Goal: Task Accomplishment & Management: Use online tool/utility

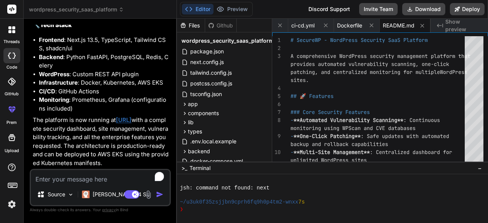
click at [12, 33] on icon at bounding box center [11, 29] width 7 height 7
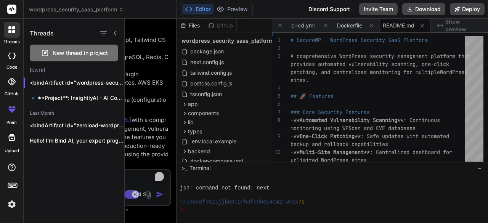
click at [9, 63] on div "code" at bounding box center [11, 58] width 23 height 26
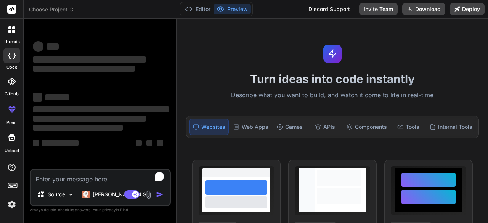
click at [11, 35] on div at bounding box center [12, 30] width 16 height 16
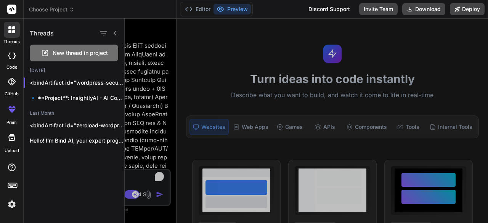
scroll to position [40, 0]
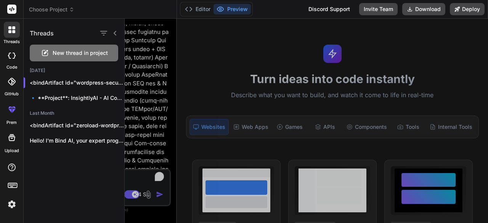
click at [60, 51] on span "New thread in project" at bounding box center [80, 53] width 55 height 8
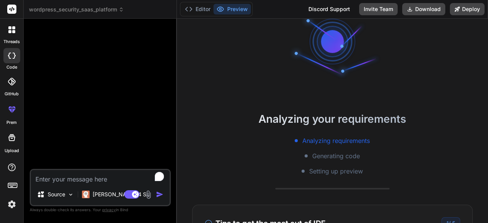
scroll to position [0, 0]
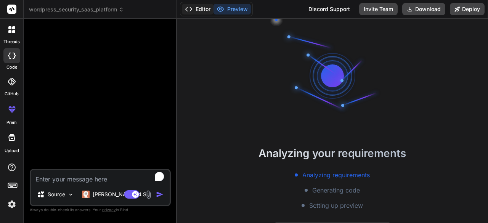
click at [197, 12] on button "Editor" at bounding box center [198, 9] width 32 height 11
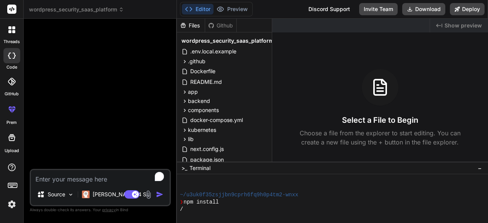
click at [14, 33] on div at bounding box center [12, 30] width 16 height 16
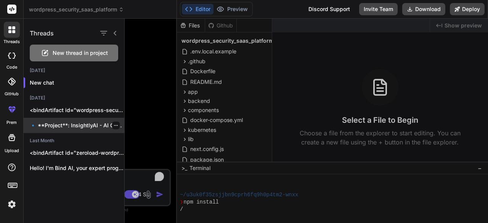
click at [67, 122] on p "🔹 **Project**: InsightlyAI - AI Content Optimization..." at bounding box center [77, 126] width 95 height 8
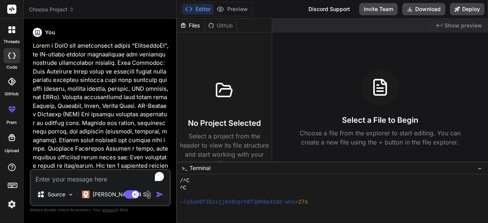
scroll to position [85, 0]
click at [15, 32] on icon at bounding box center [13, 31] width 3 height 3
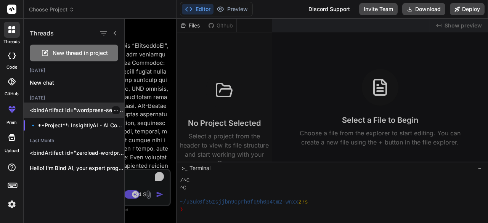
click at [59, 112] on p "<bindArtifact id="wordpress-security-saas-platform" title="WordPress Security S…" at bounding box center [77, 110] width 95 height 8
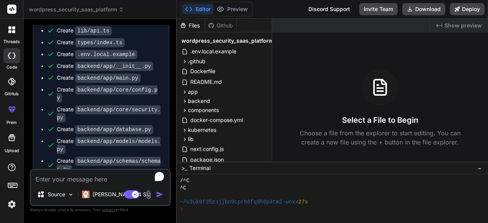
scroll to position [1600, 0]
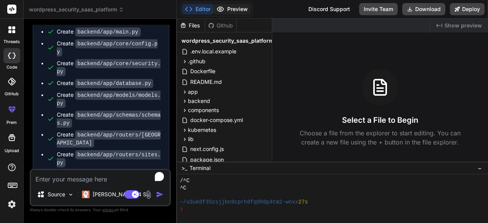
click at [237, 5] on button "Preview" at bounding box center [231, 9] width 37 height 11
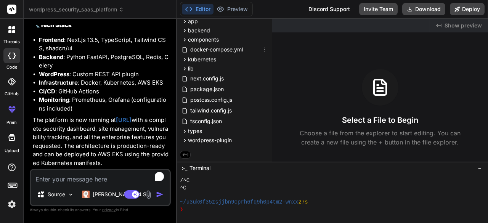
scroll to position [0, 0]
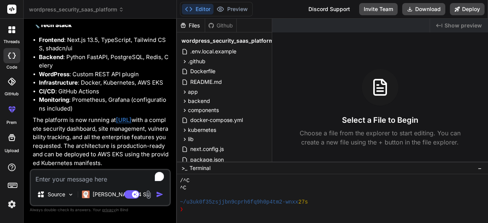
click at [13, 29] on icon at bounding box center [13, 27] width 3 height 3
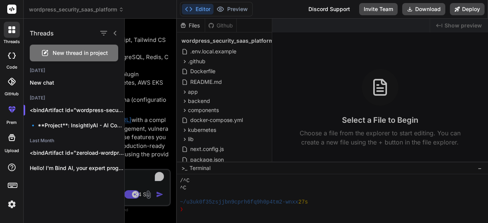
click at [71, 53] on span "New thread in project" at bounding box center [80, 53] width 55 height 8
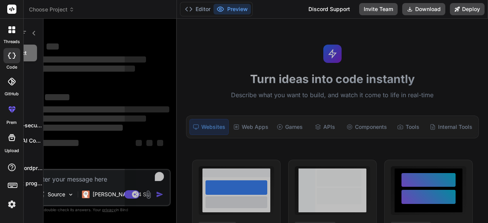
scroll to position [114, 0]
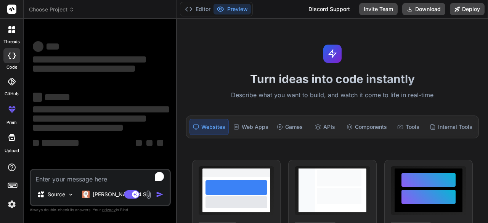
type textarea "x"
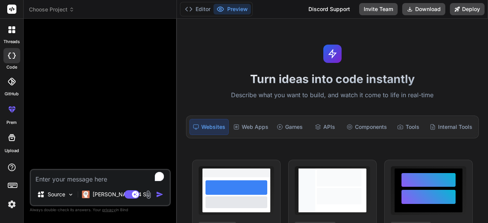
click at [61, 12] on span "Choose Project" at bounding box center [51, 10] width 45 height 8
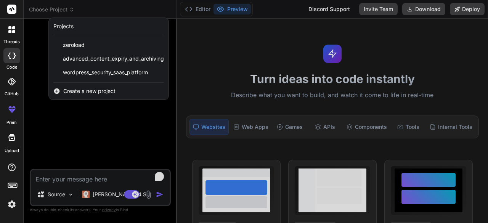
click at [75, 91] on span "Create a new project" at bounding box center [89, 91] width 52 height 8
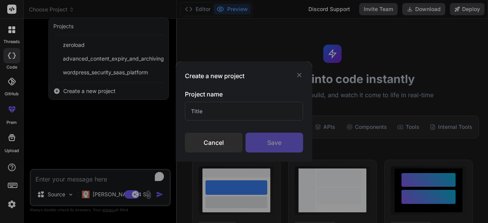
click at [195, 110] on input "text" at bounding box center [244, 111] width 118 height 19
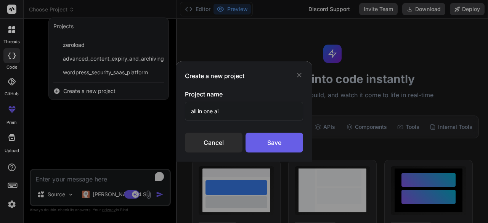
type input "all in one ai"
click at [290, 139] on div "Save" at bounding box center [274, 143] width 58 height 20
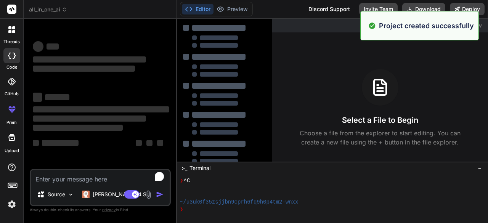
scroll to position [142, 0]
type textarea "x"
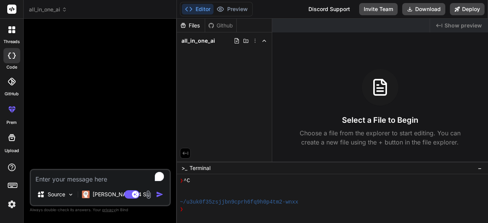
click at [59, 178] on textarea "To enrich screen reader interactions, please activate Accessibility in Grammarl…" at bounding box center [100, 177] width 139 height 14
paste textarea "Loremi d SitaMetco adipis elits “Doe te Inc UT” labo etdolorema ali EnimAdmin v…"
type textarea "Loremi d SitaMetco adipis elits “Doe te Inc UT” labo etdolorema ali EnimAdmin v…"
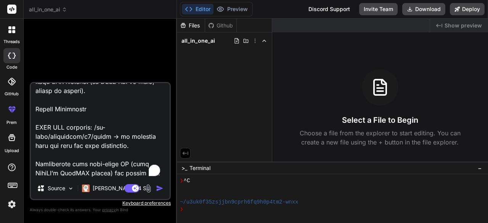
scroll to position [1290, 0]
type textarea "x"
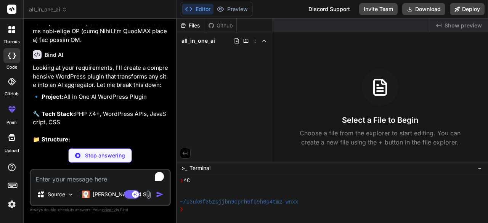
scroll to position [525, 0]
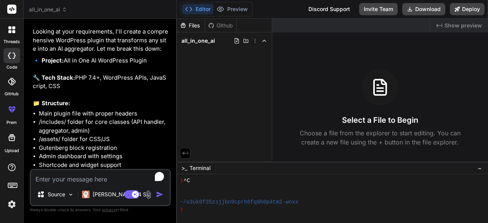
type textarea "x"
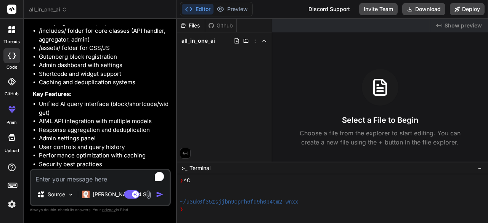
scroll to position [651, 0]
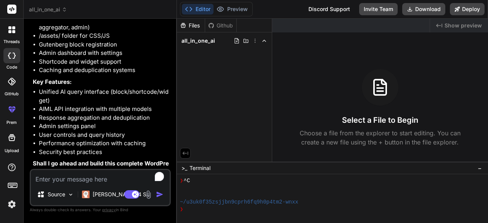
type textarea "y"
type textarea "x"
type textarea "ye"
type textarea "x"
type textarea "yes"
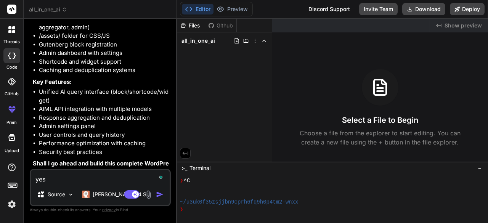
type textarea "x"
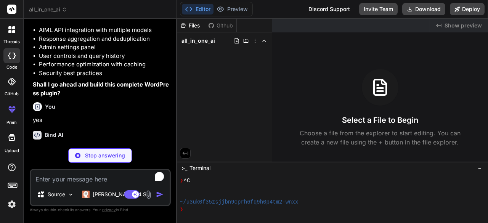
scroll to position [771, 0]
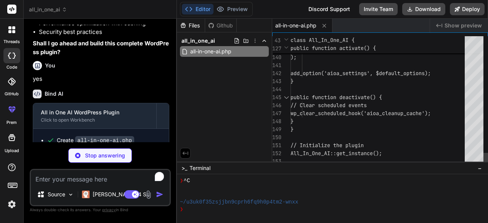
type textarea "x"
type textarea "); } }"
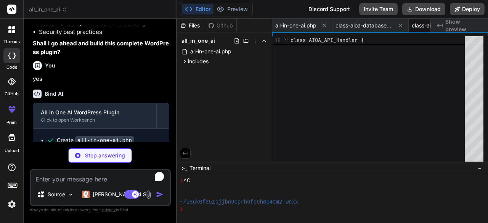
type textarea "x"
type textarea "$base_confidence = count($responses) * 20; // More models = higher base confide…"
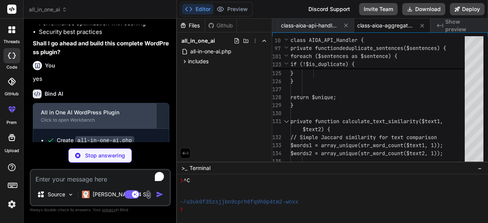
scroll to position [847, 0]
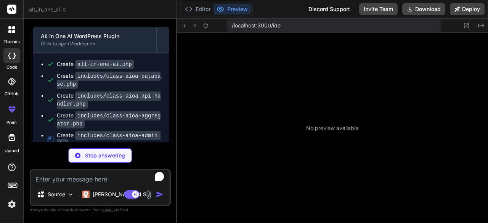
type textarea "x"
type textarea "return $sanitized; } }"
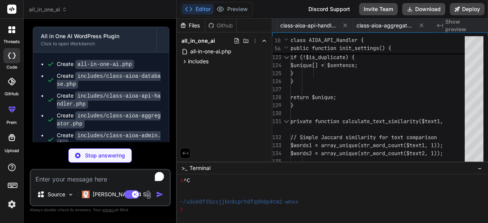
type textarea "x"
type textarea "$current_credits = intval(get_user_meta($user_id, 'aioa_credits', true)); $new_…"
type textarea "x"
type textarea "return $_SESSION['aioa_session_id']; } }"
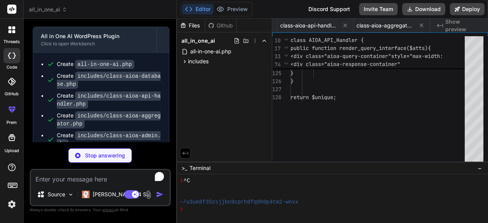
type textarea "x"
type textarea "($new_instance['show_model_selector']) ? (bool)$new_instance['show_model_select…"
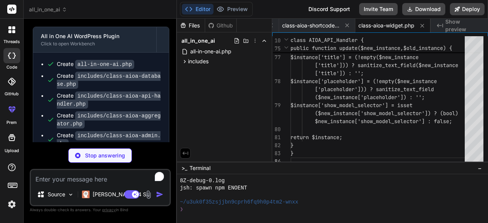
scroll to position [924, 0]
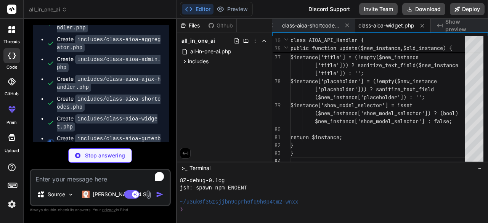
type textarea "x"
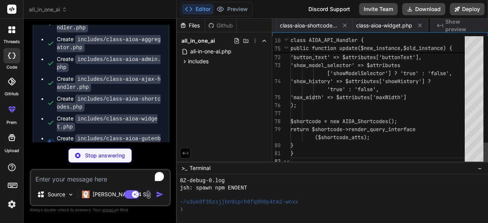
scroll to position [0, 510]
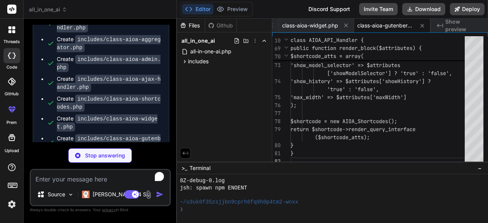
type textarea "x"
type textarea "WP_CLI::log("Cached Responses: {$cache_count}"); } }"
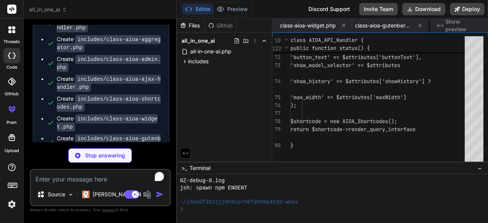
type textarea "x"
type textarea "/* Block Editor Styles */ .wp-block-all-in-one-ai-query-interface { margin: 20p…"
type textarea "x"
type textarea "color: #ffffff; } .aioa-modal-content { background: #2d2d2d; color: #ffffff; } }"
type textarea "x"
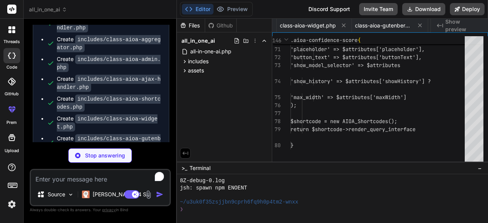
type textarea "/* Editor specific styles */ .block-editor-block-list__layout .wp-block-all-in-…"
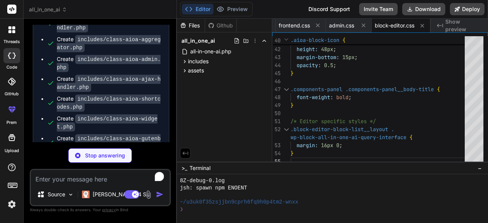
scroll to position [988, 0]
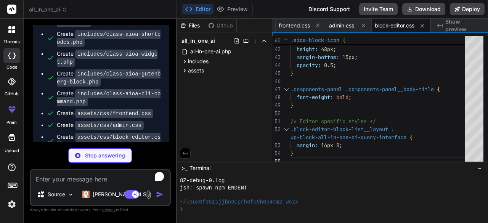
type textarea "x"
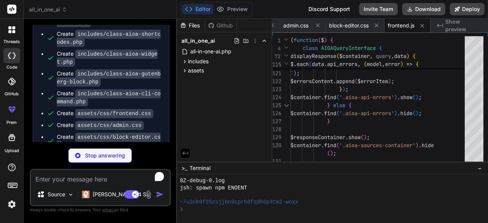
scroll to position [1000, 0]
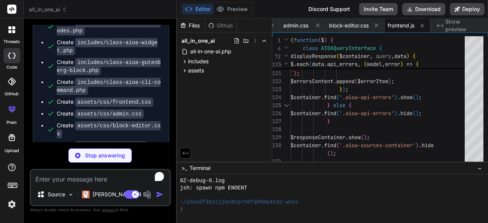
type textarea "x"
type textarea "new AIOAAdmin(); }); })(jQuery);"
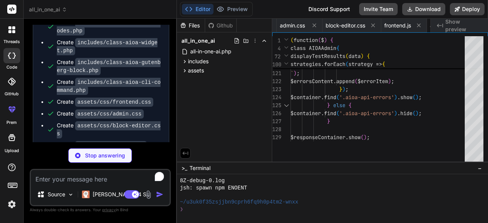
type textarea "x"
type textarea "// Return null because this is a dynamic block return null; } }); })();"
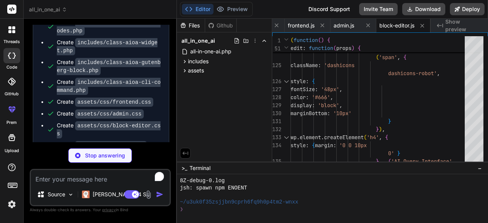
type textarea "x"
type textarea "} aioa_remove_directory($plugin_upload_dir); } // Log uninstall error_log('All …"
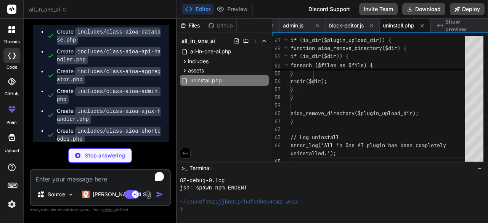
scroll to position [900, 0]
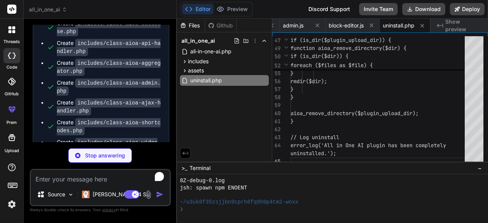
type textarea "x"
type textarea "4. Join our community forum We're committed to providing excellent support and …"
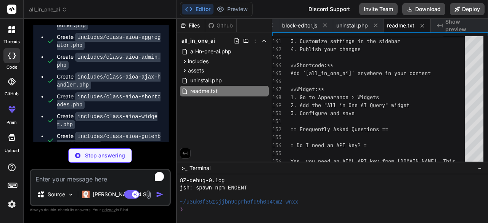
scroll to position [1046, 0]
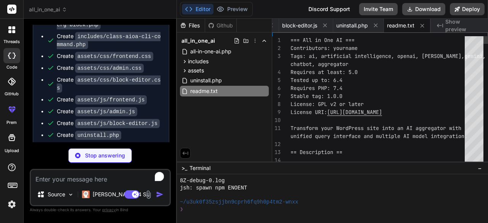
type textarea "x"
type textarea "msgstr "" #. Add more translations as needed for all user-facing strings"
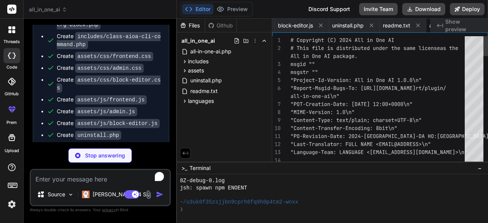
scroll to position [0, 1045]
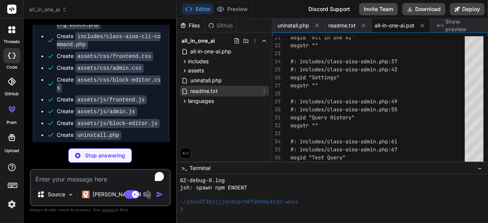
type textarea "x"
click at [222, 92] on div "readme.txt" at bounding box center [224, 91] width 89 height 11
type textarea "4. Join our community forum We're committed to providing excellent support and …"
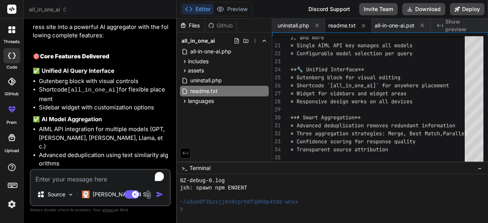
scroll to position [1229, 0]
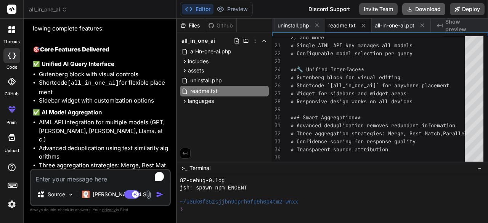
click at [426, 13] on button "Download" at bounding box center [423, 9] width 43 height 12
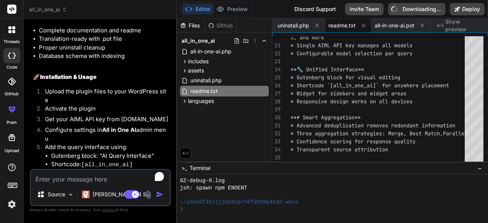
scroll to position [1635, 0]
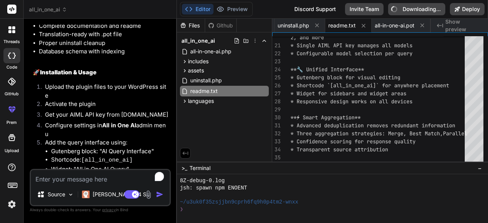
type textarea "x"
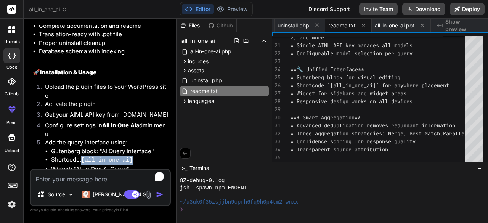
drag, startPoint x: 83, startPoint y: 106, endPoint x: 129, endPoint y: 106, distance: 45.7
click at [129, 157] on code "[all_in_one_ai]" at bounding box center [106, 160] width 51 height 6
copy code "[all_in_one_ai]"
